Goal: Task Accomplishment & Management: Manage account settings

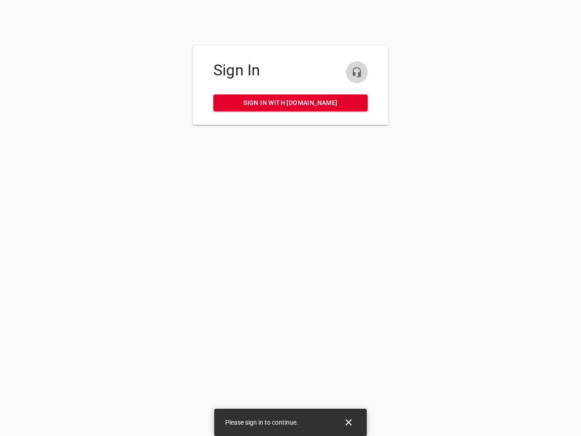
click at [357, 72] on icon "button" at bounding box center [356, 72] width 11 height 11
click at [349, 422] on icon "Close" at bounding box center [349, 422] width 6 height 6
